Goal: Navigation & Orientation: Go to known website

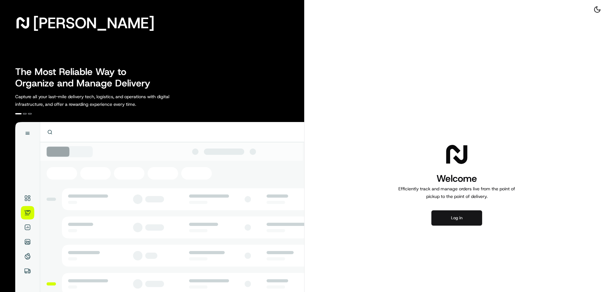
click at [465, 215] on button "Log in" at bounding box center [457, 217] width 51 height 15
